Goal: Transaction & Acquisition: Purchase product/service

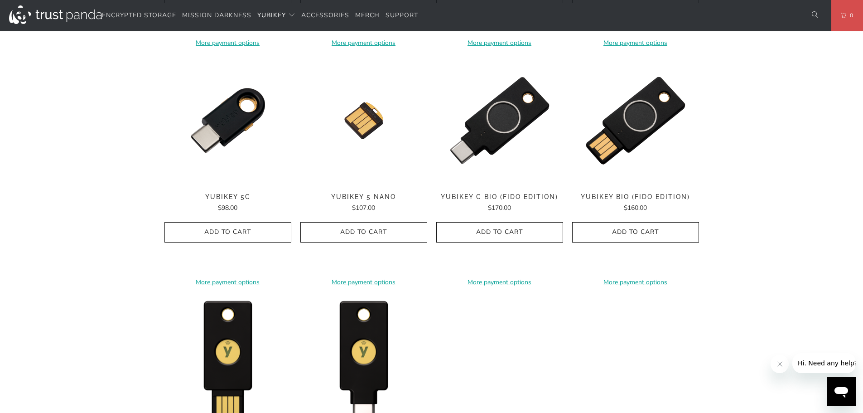
scroll to position [770, 0]
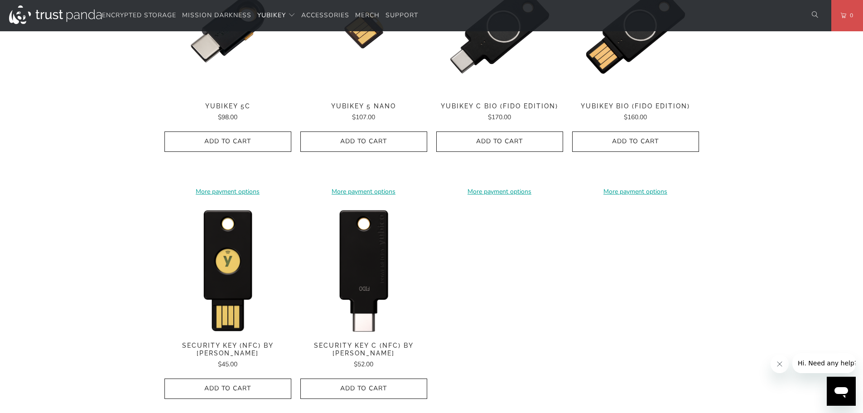
click at [328, 272] on img at bounding box center [363, 269] width 127 height 127
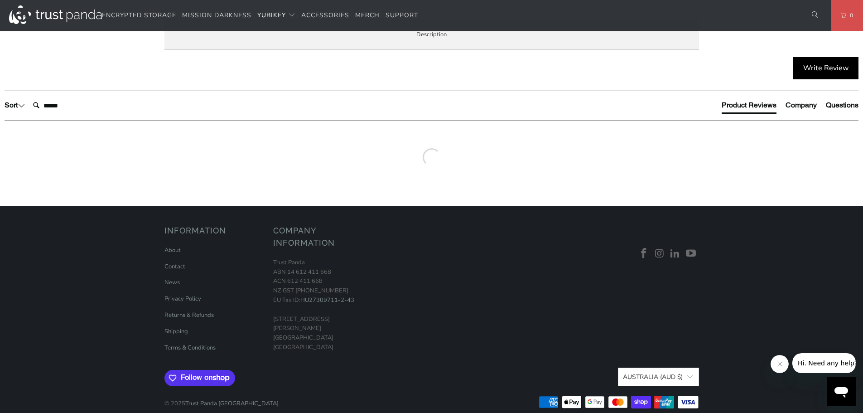
scroll to position [498, 0]
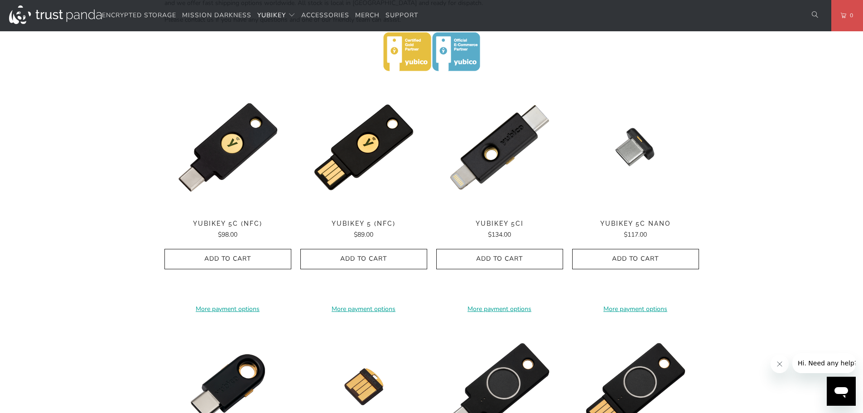
scroll to position [408, 0]
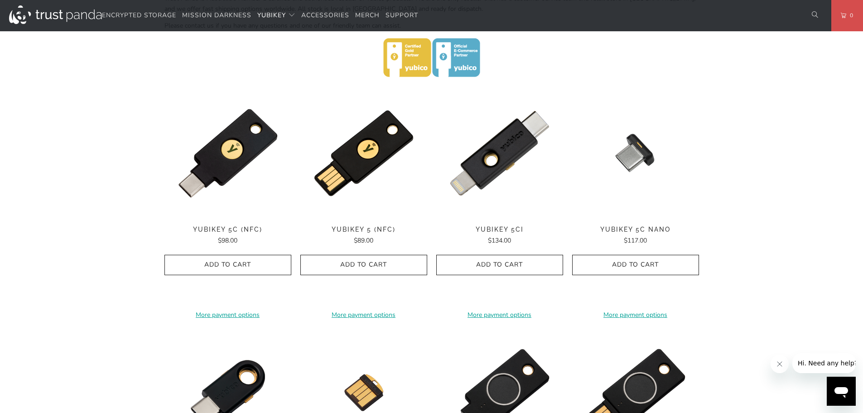
click at [838, 168] on div "Home / YubiKey for Businesses and Professionals YubiKey 5 Series Multi-protocol…" at bounding box center [431, 241] width 863 height 1161
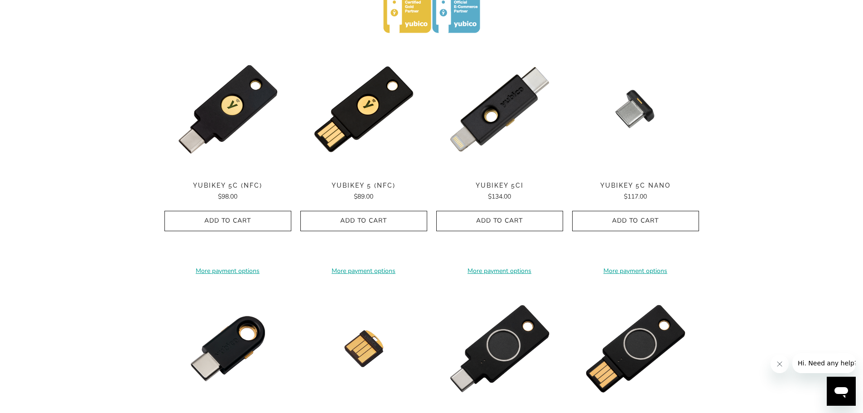
scroll to position [453, 0]
